Goal: Transaction & Acquisition: Purchase product/service

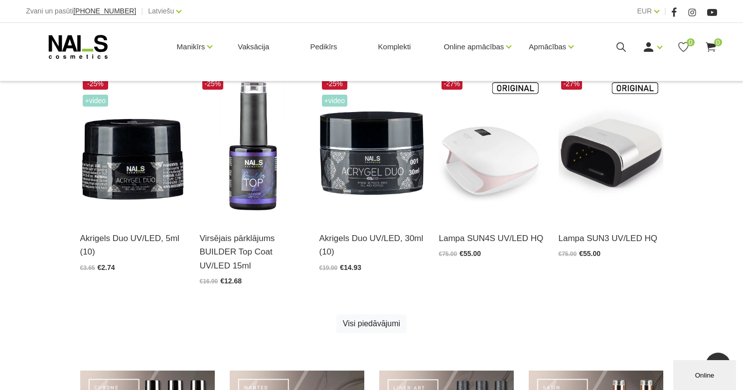
scroll to position [500, 0]
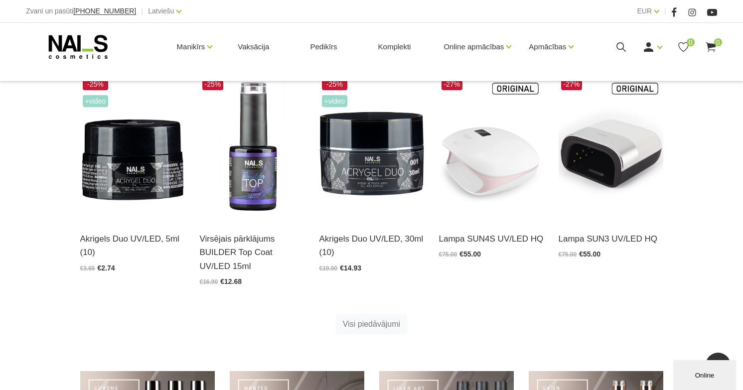
click at [362, 322] on link "Visi piedāvājumi" at bounding box center [371, 324] width 70 height 19
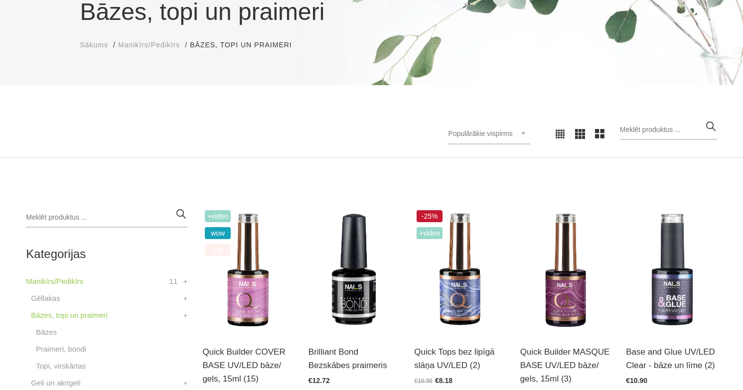
scroll to position [102, 0]
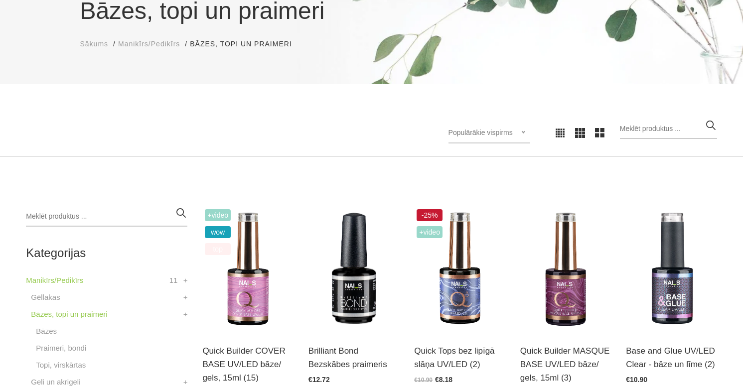
click at [678, 298] on img at bounding box center [671, 269] width 91 height 125
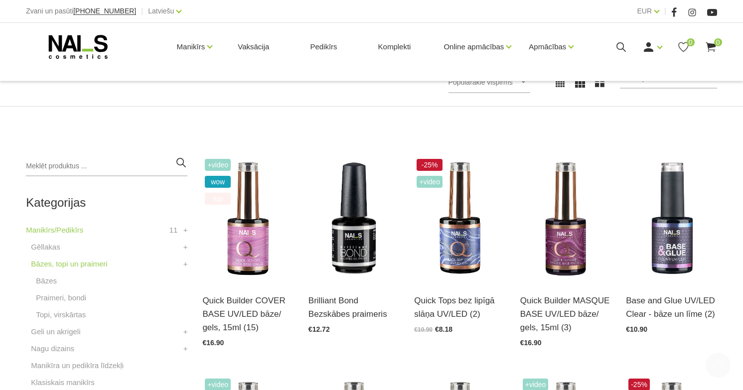
scroll to position [303, 0]
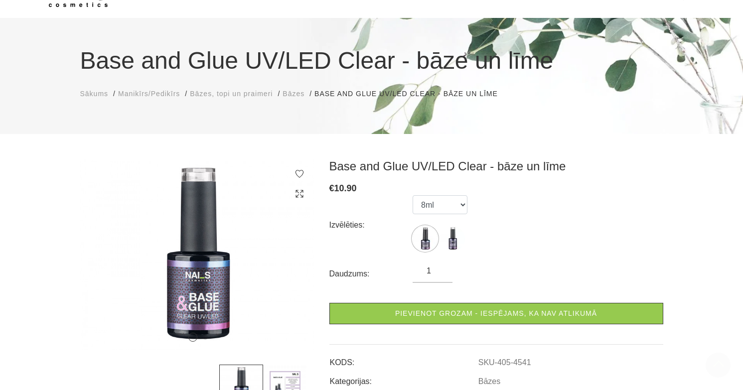
scroll to position [50, 0]
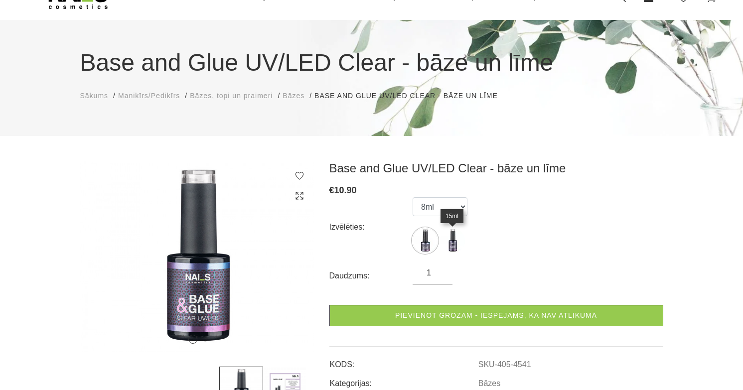
click at [454, 240] on img at bounding box center [452, 240] width 25 height 25
select select "4542"
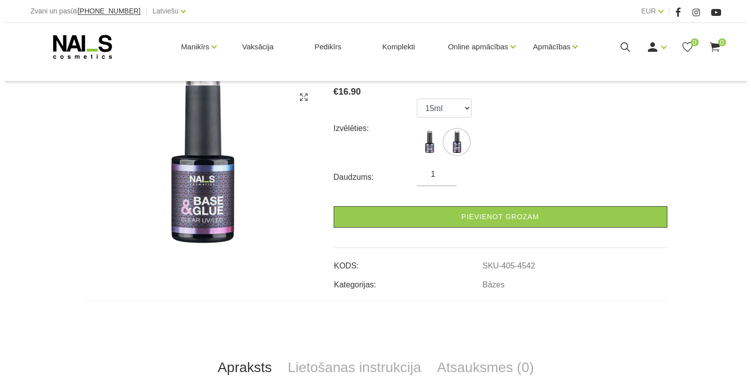
scroll to position [149, 0]
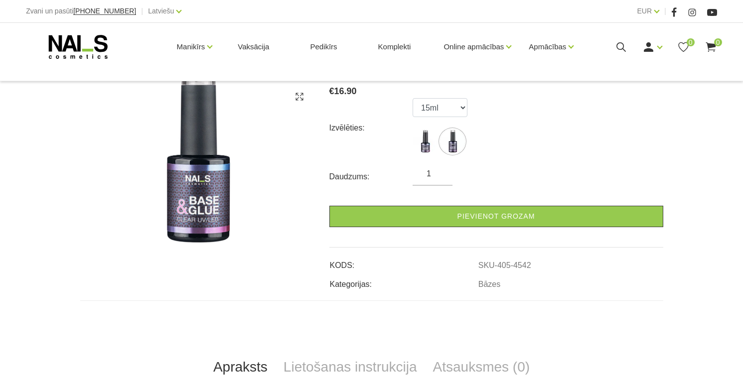
click at [477, 223] on link "Pievienot grozam" at bounding box center [496, 216] width 334 height 21
click at [716, 46] on span "1" at bounding box center [718, 42] width 8 height 8
